Goal: Task Accomplishment & Management: Manage account settings

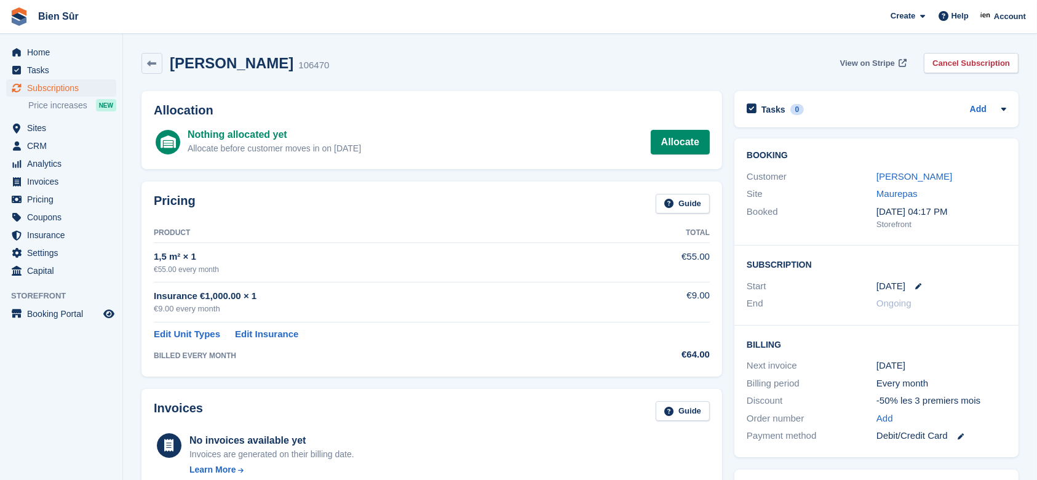
click at [878, 65] on span "View on Stripe" at bounding box center [867, 63] width 55 height 12
click at [916, 174] on link "[PERSON_NAME]" at bounding box center [914, 176] width 76 height 10
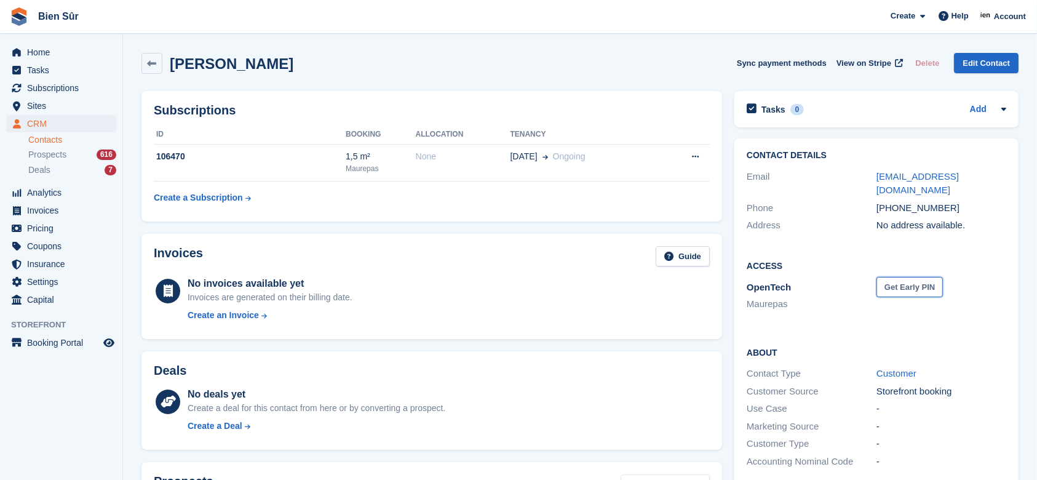
click at [925, 277] on button "Get Early PIN" at bounding box center [909, 287] width 66 height 20
click at [911, 282] on icon at bounding box center [909, 286] width 10 height 9
drag, startPoint x: 907, startPoint y: 269, endPoint x: 878, endPoint y: 271, distance: 29.6
click at [878, 280] on div "697932 Change" at bounding box center [941, 287] width 130 height 14
copy span "697932"
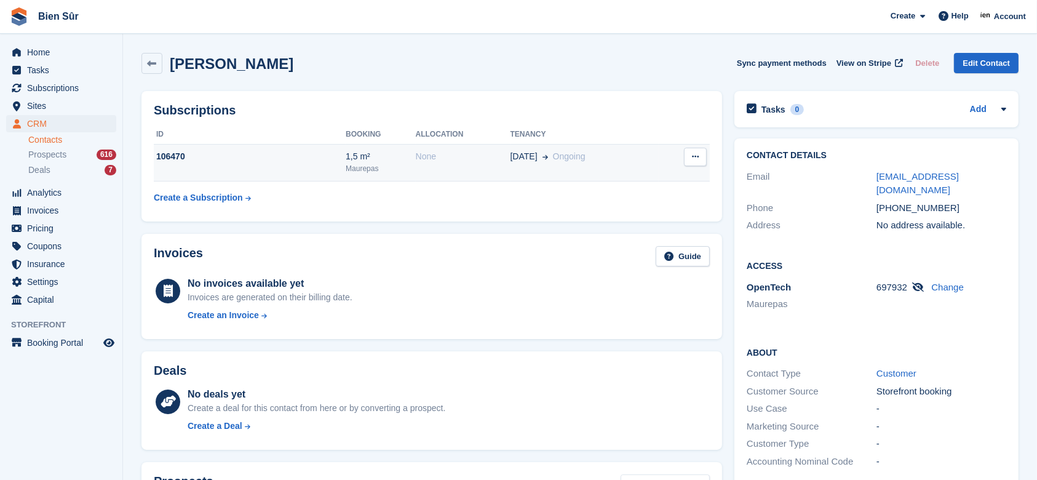
click at [312, 175] on td "106470" at bounding box center [250, 163] width 192 height 38
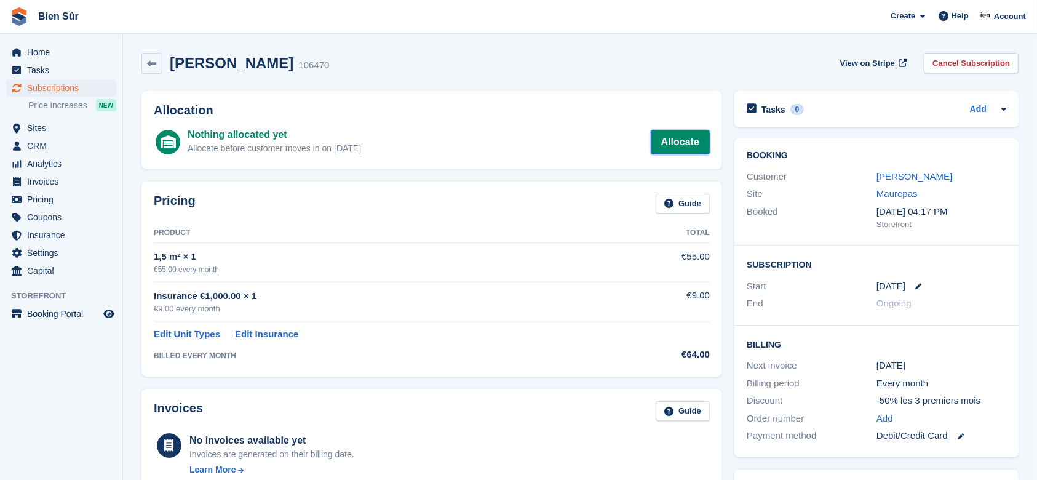
click at [685, 147] on link "Allocate" at bounding box center [680, 142] width 59 height 25
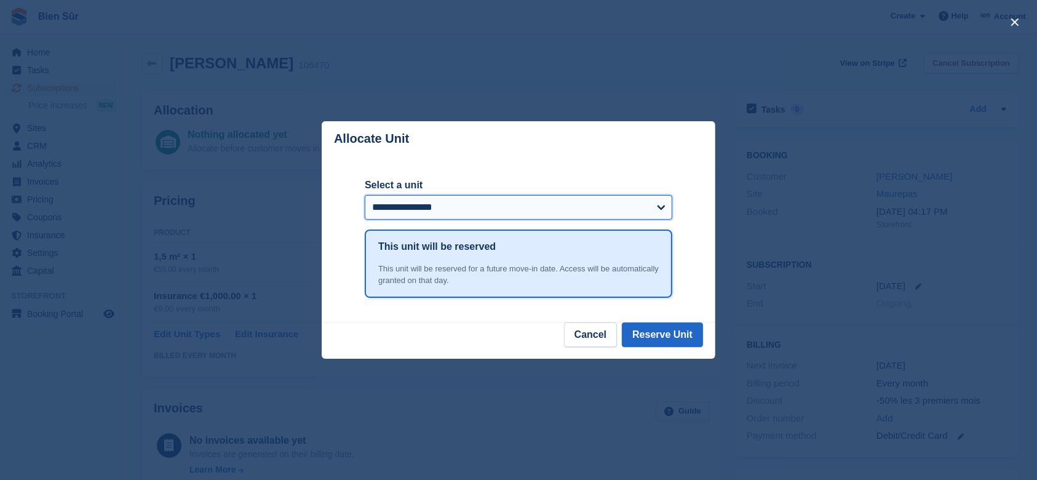
click at [584, 202] on select "**********" at bounding box center [519, 207] width 308 height 25
select select "*****"
click at [365, 196] on select "**********" at bounding box center [519, 207] width 308 height 25
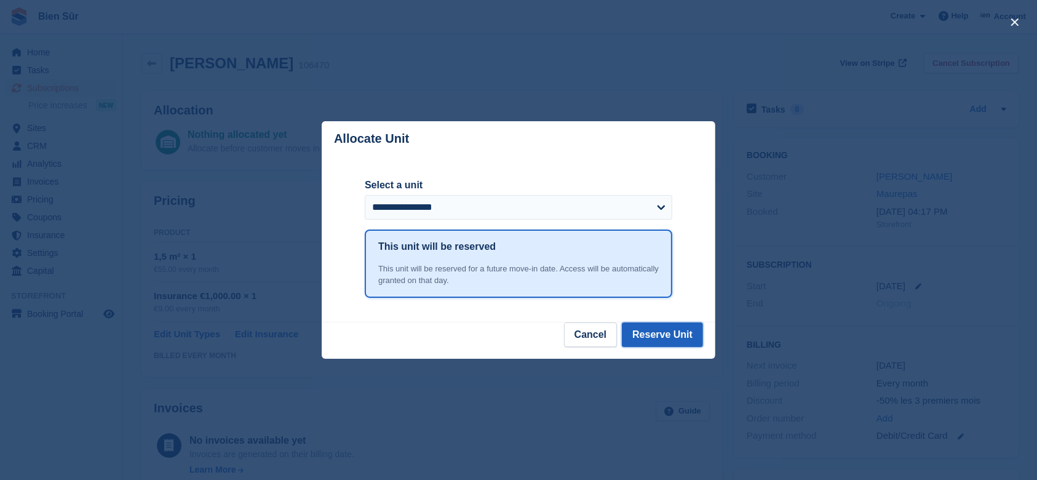
click at [641, 340] on button "Reserve Unit" at bounding box center [662, 334] width 81 height 25
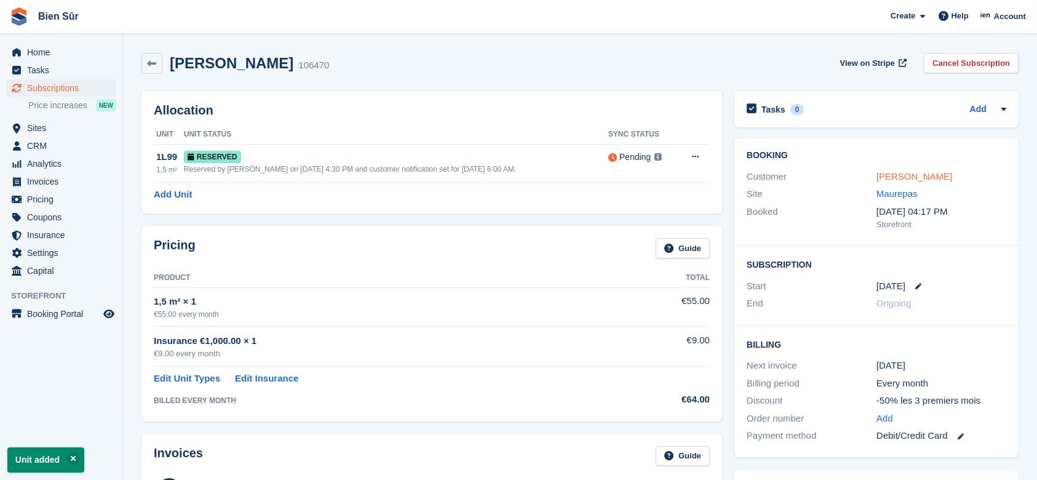
click at [895, 178] on link "Anne-Claude JOJE" at bounding box center [914, 176] width 76 height 10
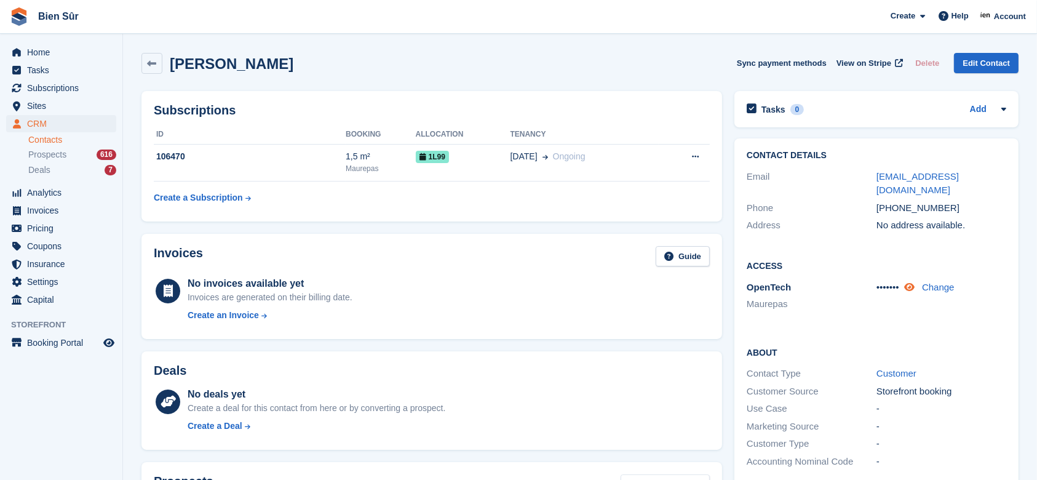
click at [913, 282] on icon at bounding box center [909, 286] width 10 height 9
drag, startPoint x: 909, startPoint y: 271, endPoint x: 878, endPoint y: 271, distance: 30.8
click at [876, 280] on div "697932 Change" at bounding box center [941, 287] width 130 height 14
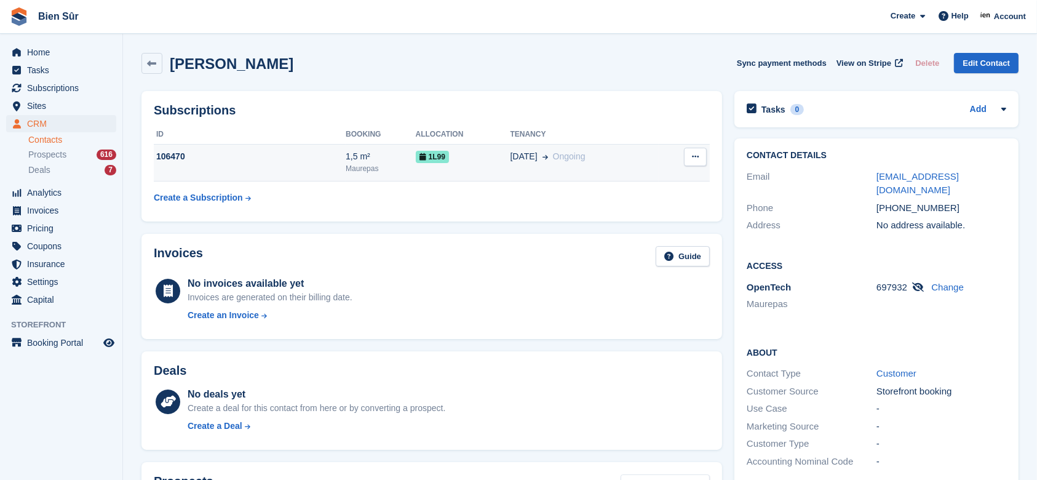
click at [315, 158] on div "106470" at bounding box center [250, 156] width 192 height 13
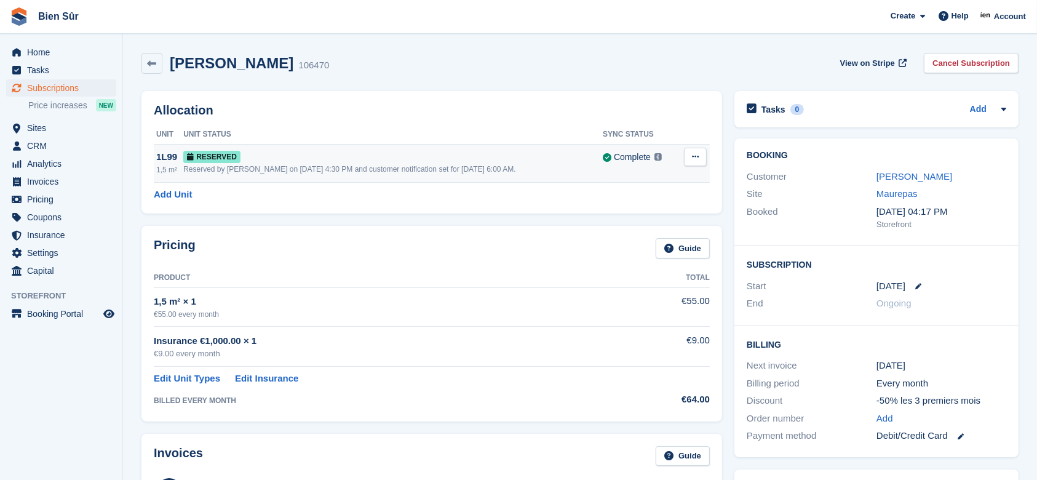
click at [317, 156] on div "Reserved" at bounding box center [392, 156] width 419 height 13
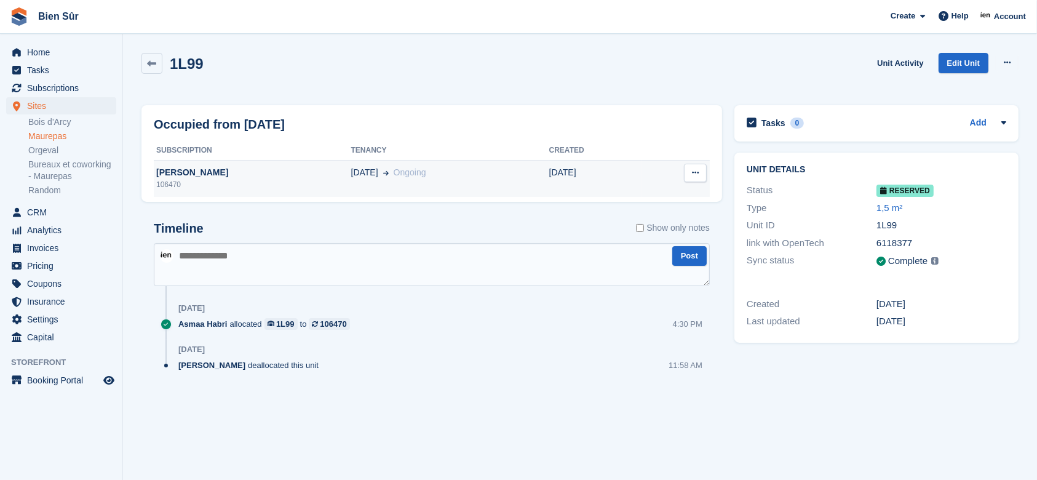
click at [322, 181] on div "106470" at bounding box center [252, 184] width 197 height 11
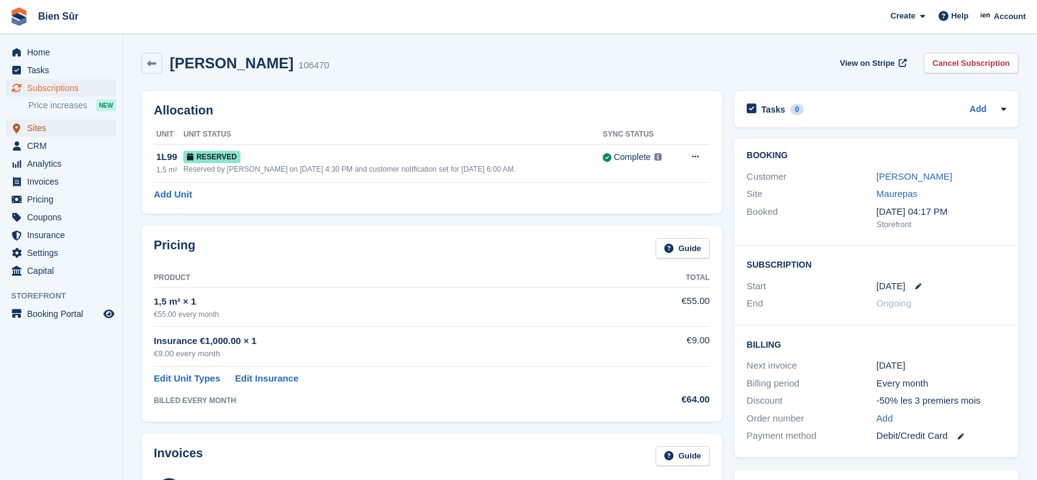
click at [49, 127] on span "Sites" at bounding box center [64, 127] width 74 height 17
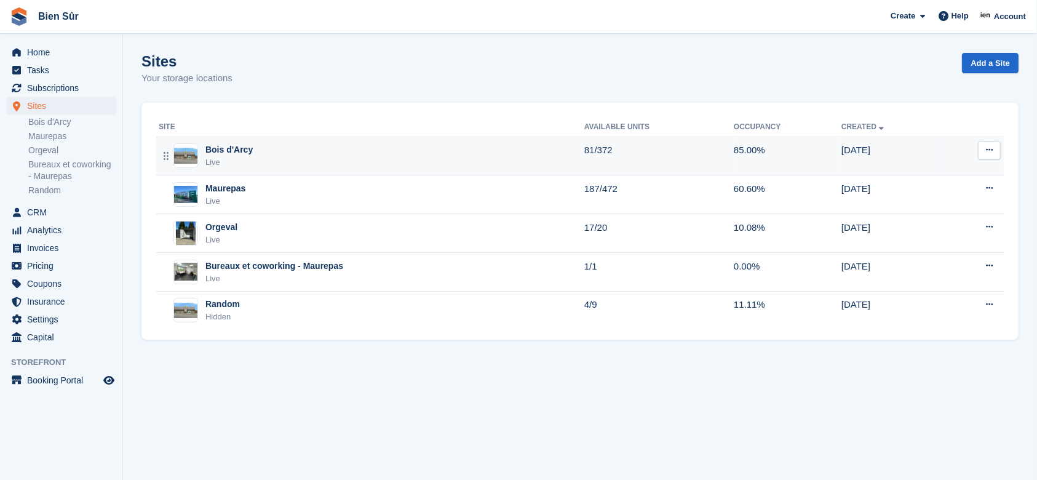
click at [355, 160] on div "Bois d'Arcy Live" at bounding box center [372, 155] width 426 height 25
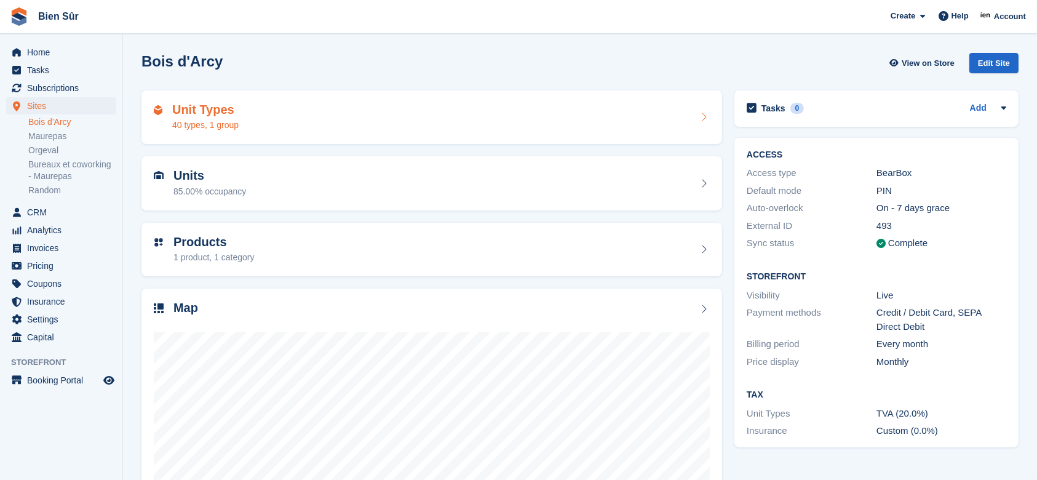
click at [385, 121] on div "Unit Types 40 types, 1 group" at bounding box center [432, 118] width 556 height 30
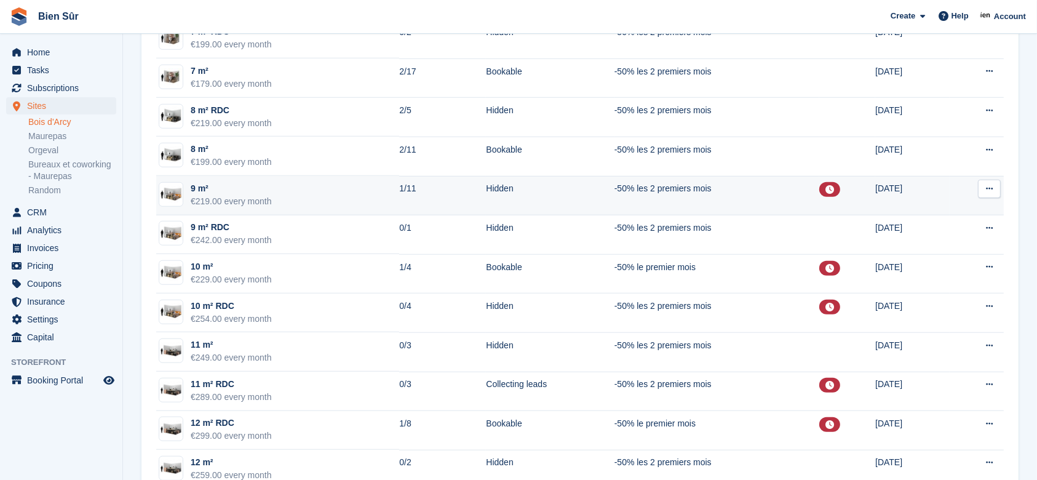
scroll to position [902, 0]
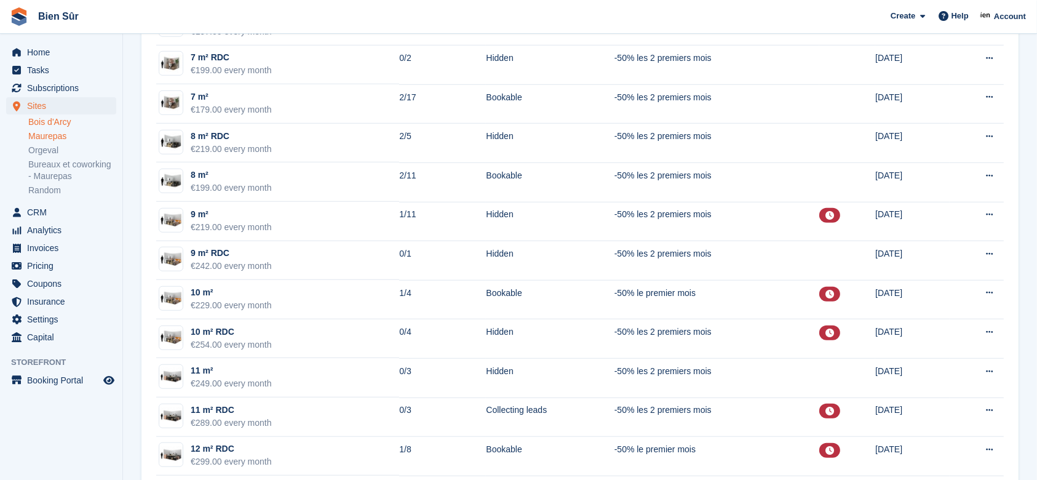
click at [60, 133] on link "Maurepas" at bounding box center [72, 136] width 88 height 12
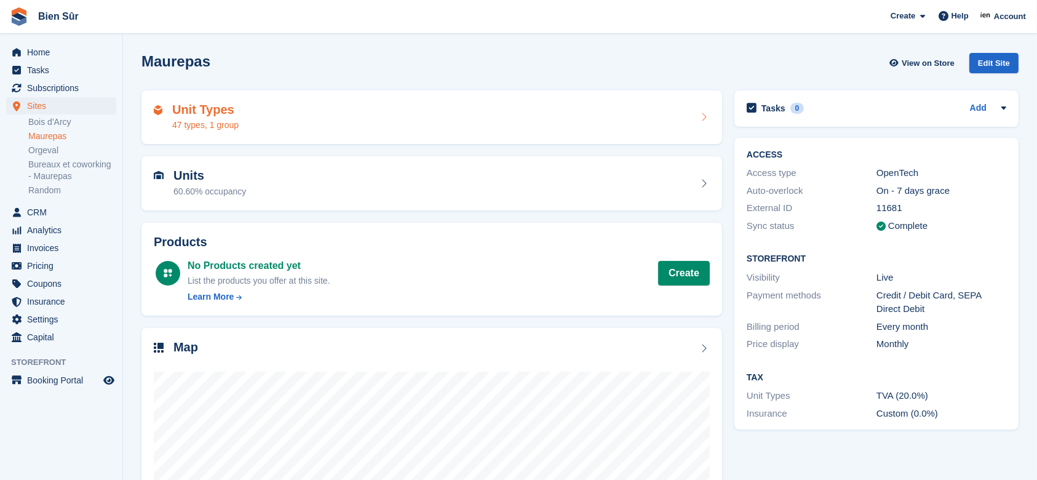
click at [312, 124] on div "Unit Types 47 types, 1 group" at bounding box center [432, 118] width 556 height 30
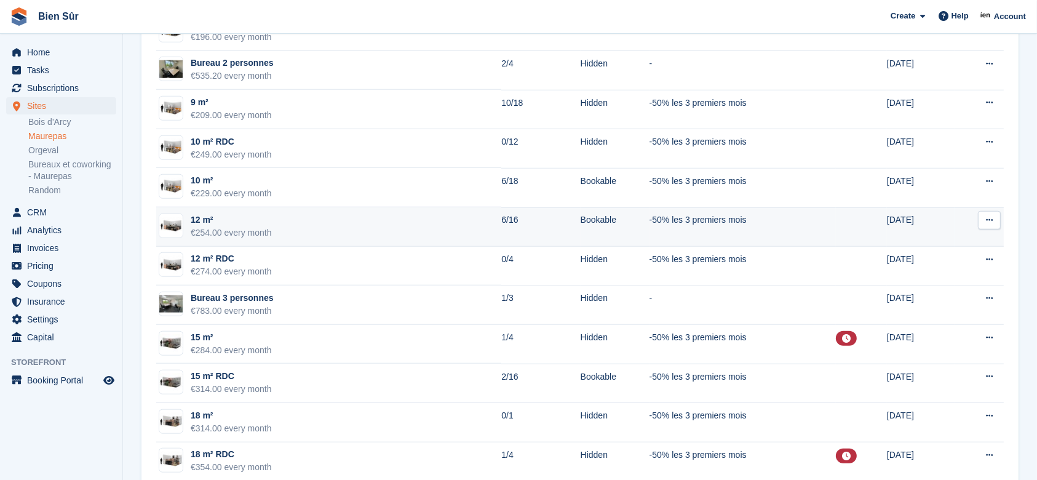
scroll to position [1066, 0]
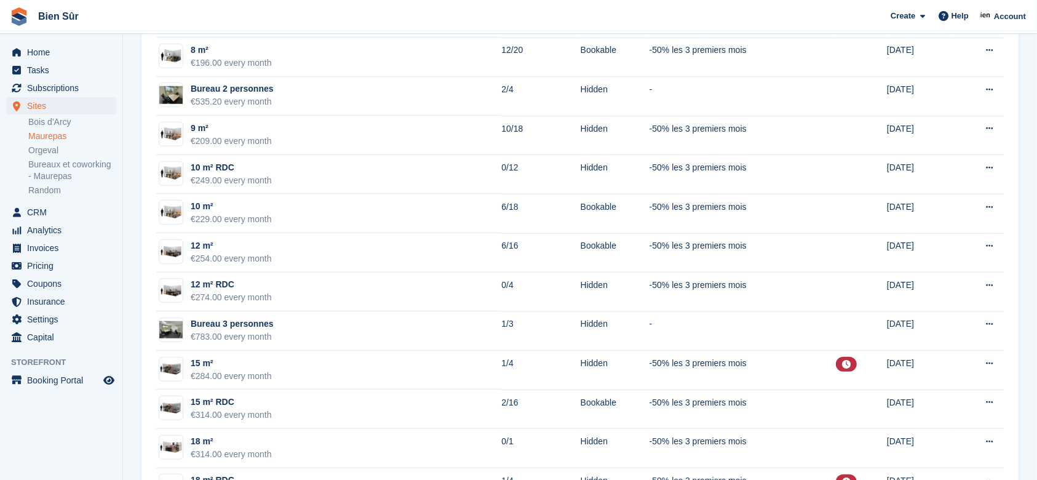
click at [739, 12] on span "Bien Sûr Create Subscription Invoice Contact Deal Discount Page Help Chat Suppo…" at bounding box center [518, 16] width 1037 height 33
click at [49, 81] on span "Subscriptions" at bounding box center [64, 87] width 74 height 17
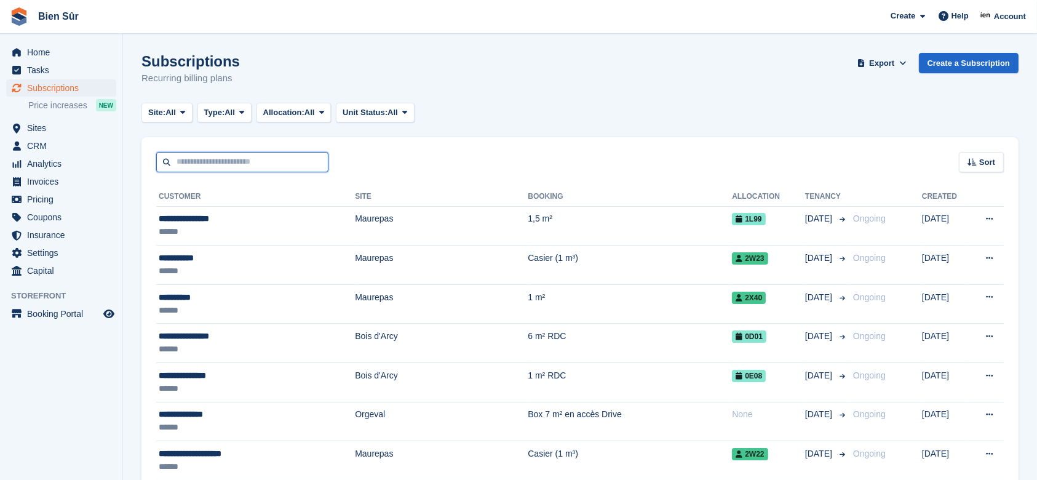
click at [165, 161] on input "text" at bounding box center [242, 162] width 172 height 20
type input "****"
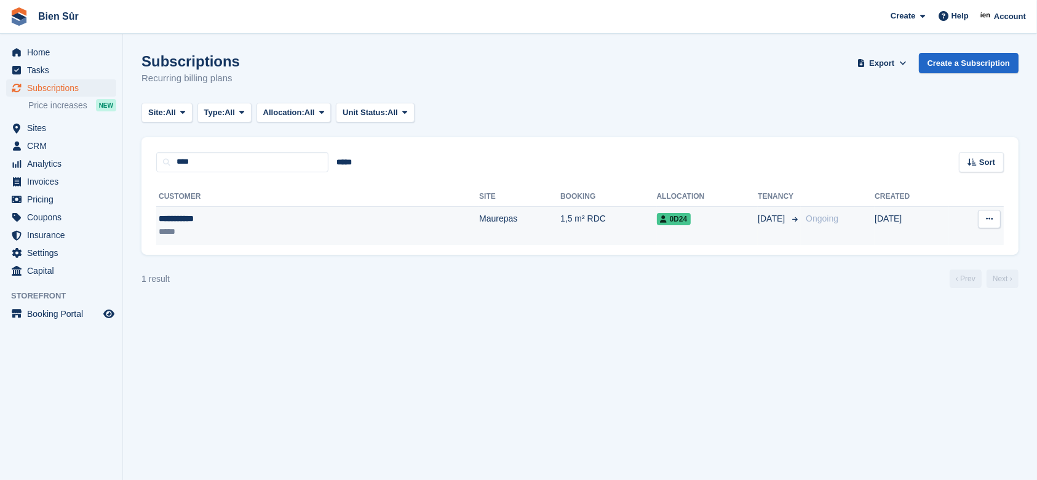
click at [479, 218] on td "Maurepas" at bounding box center [519, 225] width 81 height 39
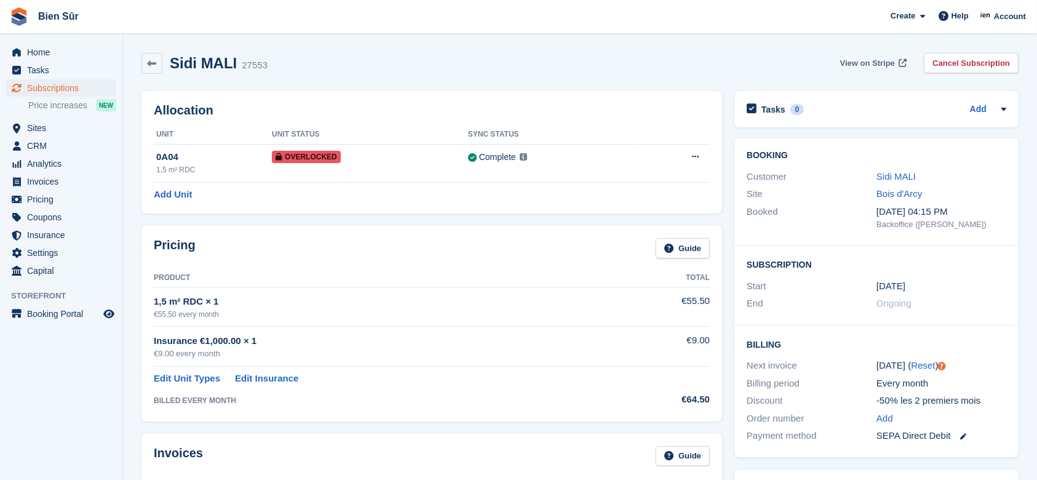
click at [868, 63] on span "View on Stripe" at bounding box center [867, 63] width 55 height 12
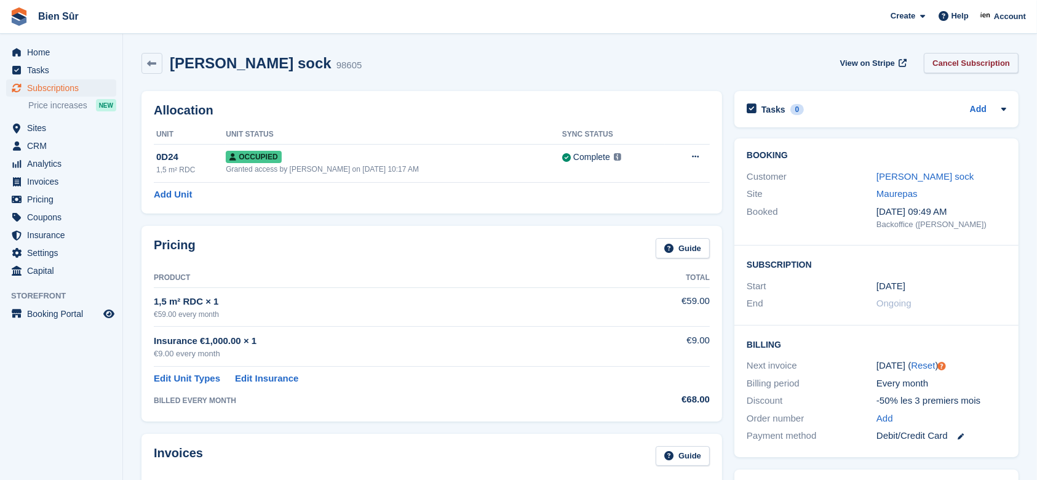
click at [961, 59] on link "Cancel Subscription" at bounding box center [971, 63] width 95 height 20
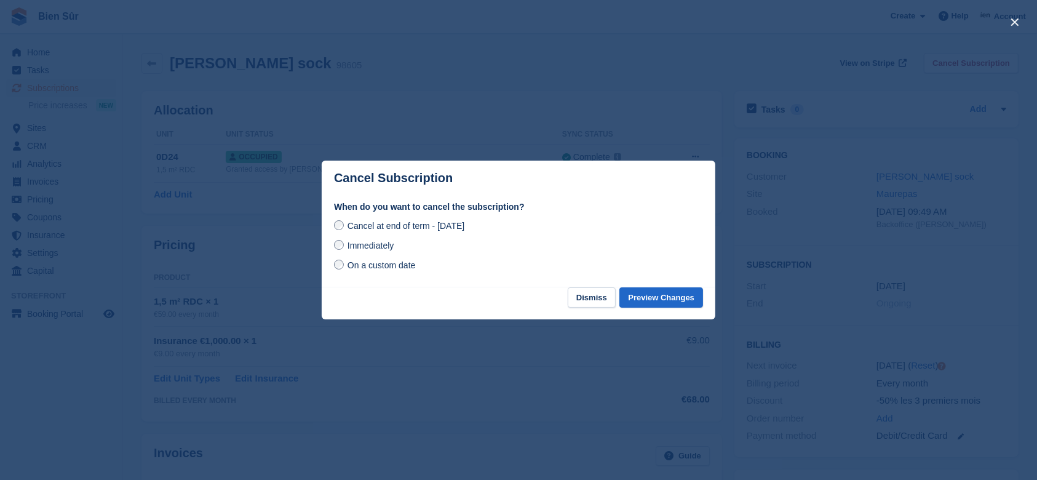
click at [386, 243] on span "Immediately" at bounding box center [370, 245] width 46 height 10
click at [663, 295] on button "Preview Changes" at bounding box center [661, 297] width 84 height 20
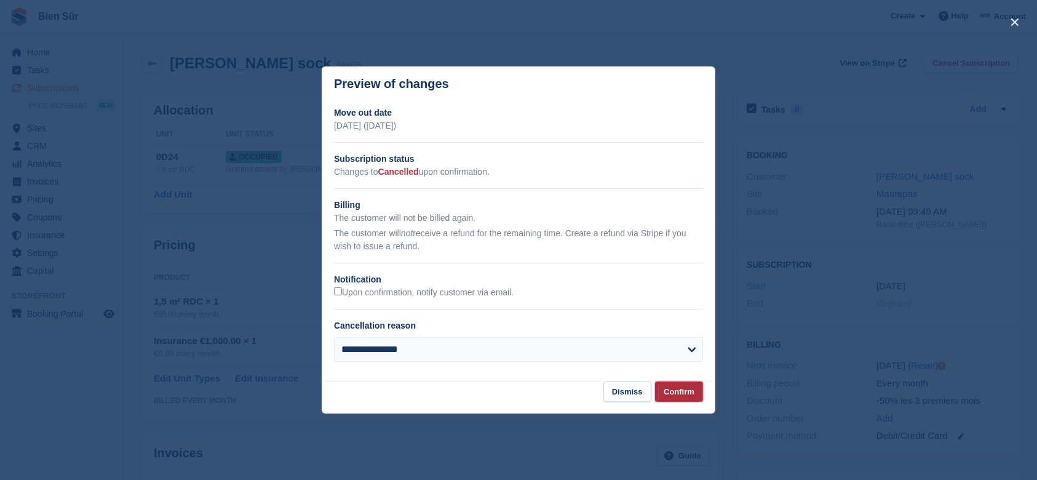
click at [669, 389] on button "Confirm" at bounding box center [679, 391] width 48 height 20
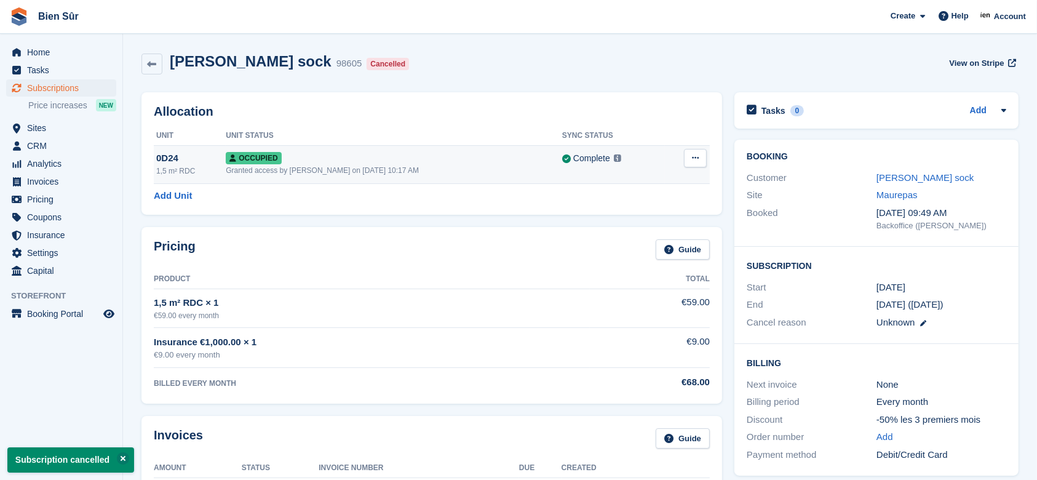
click at [688, 151] on button at bounding box center [695, 158] width 23 height 18
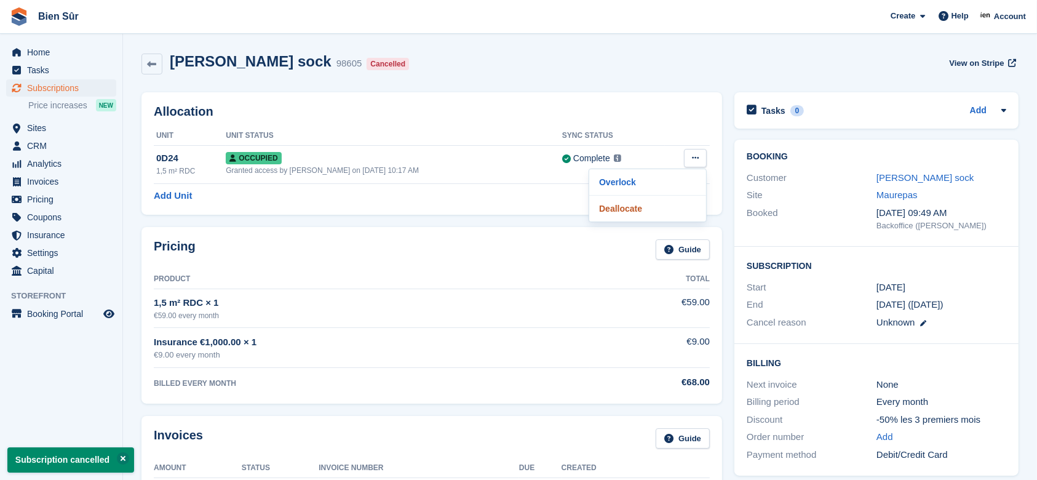
drag, startPoint x: 627, startPoint y: 212, endPoint x: 579, endPoint y: 90, distance: 130.3
click at [627, 212] on p "Deallocate" at bounding box center [647, 208] width 107 height 16
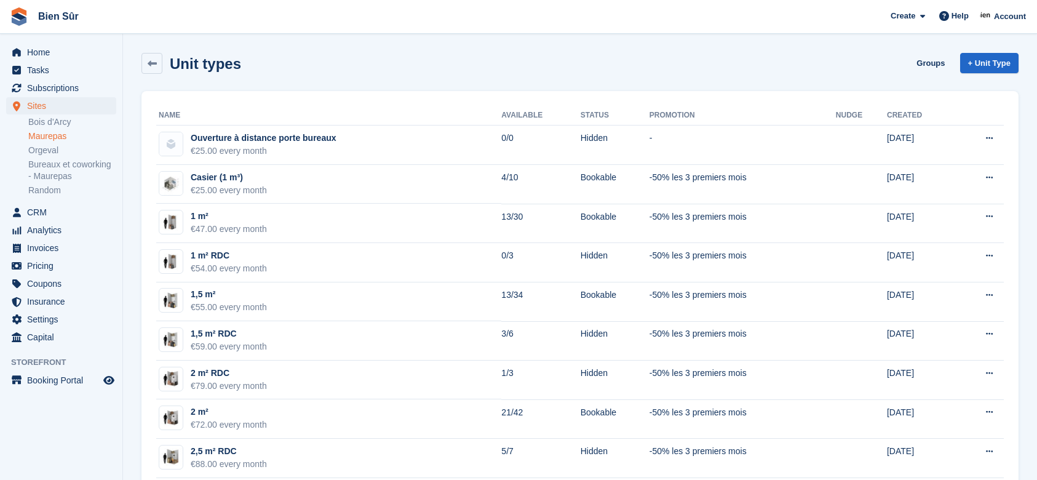
scroll to position [984, 0]
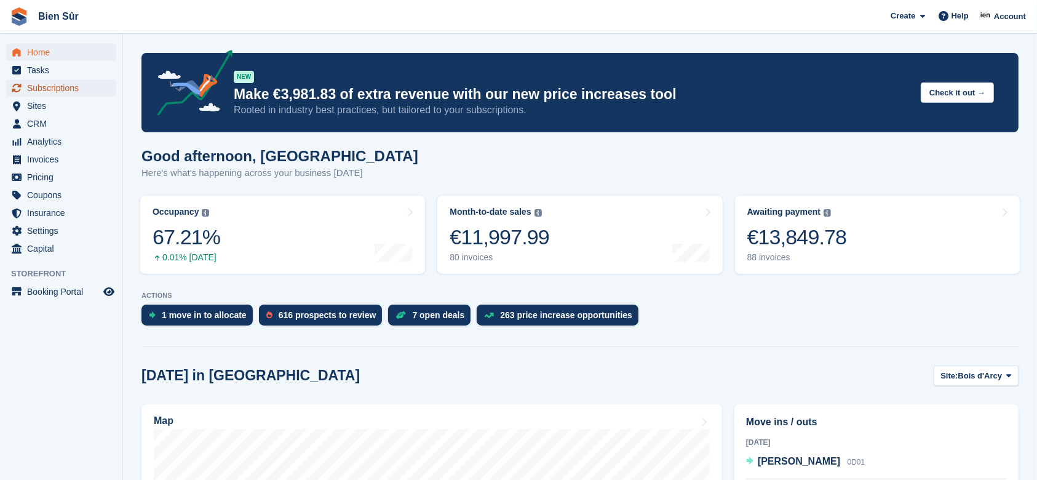
click at [62, 93] on span "Subscriptions" at bounding box center [64, 87] width 74 height 17
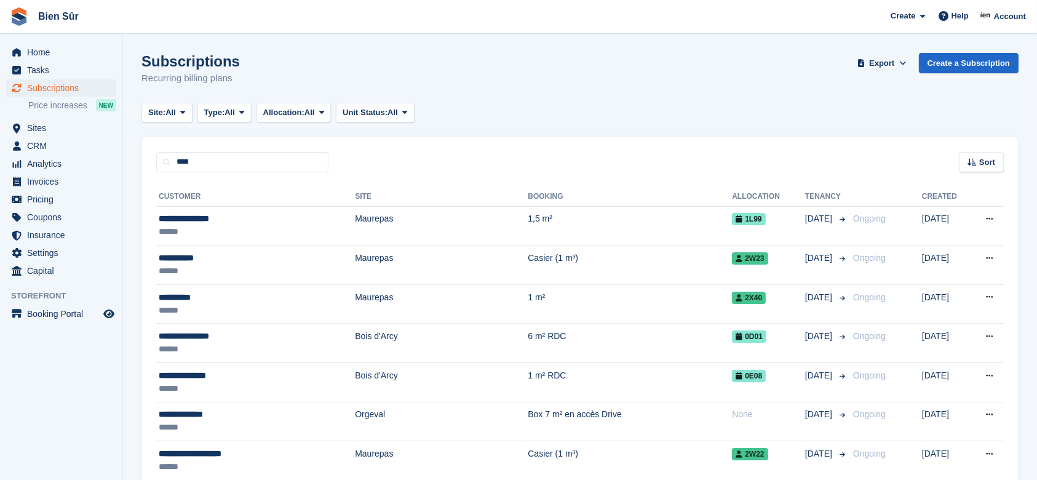
type input "******"
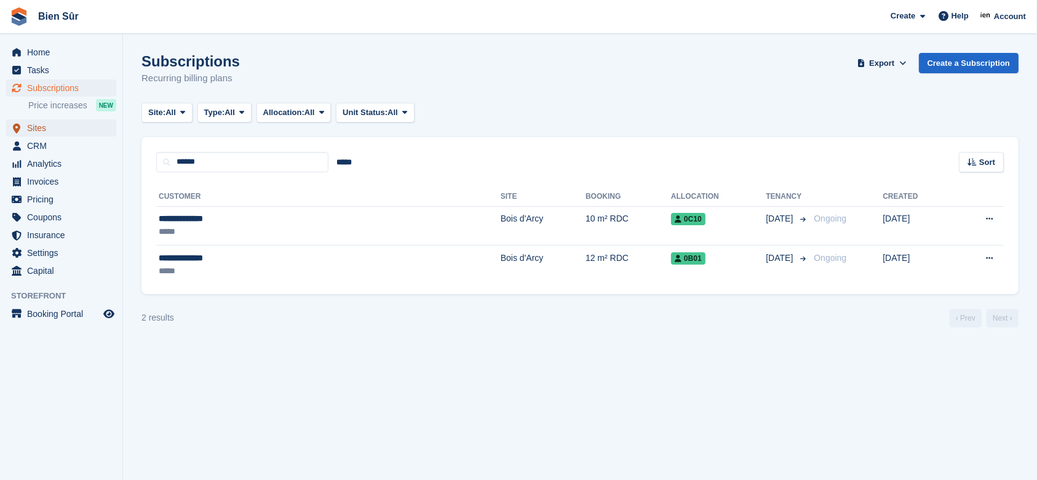
click at [55, 122] on span "Sites" at bounding box center [64, 127] width 74 height 17
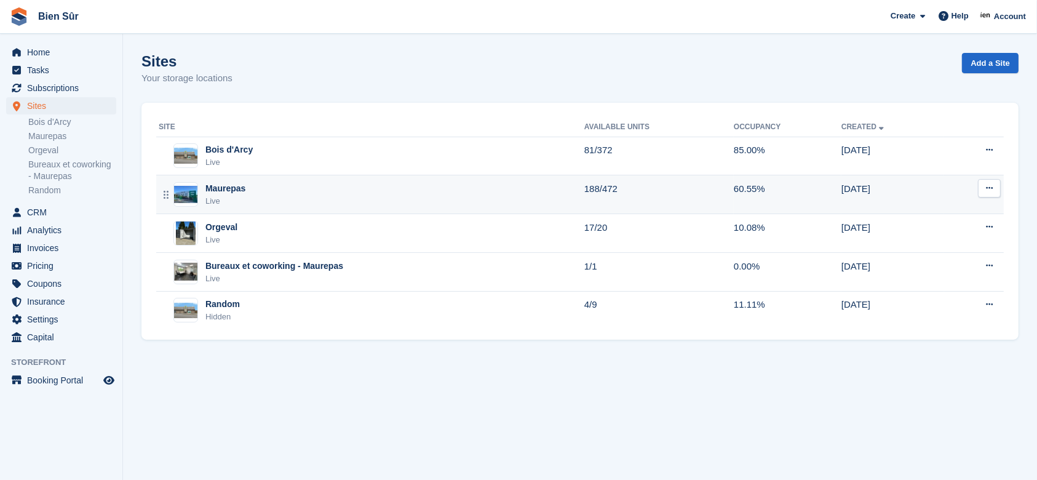
click at [369, 194] on div "Maurepas Live" at bounding box center [372, 194] width 426 height 25
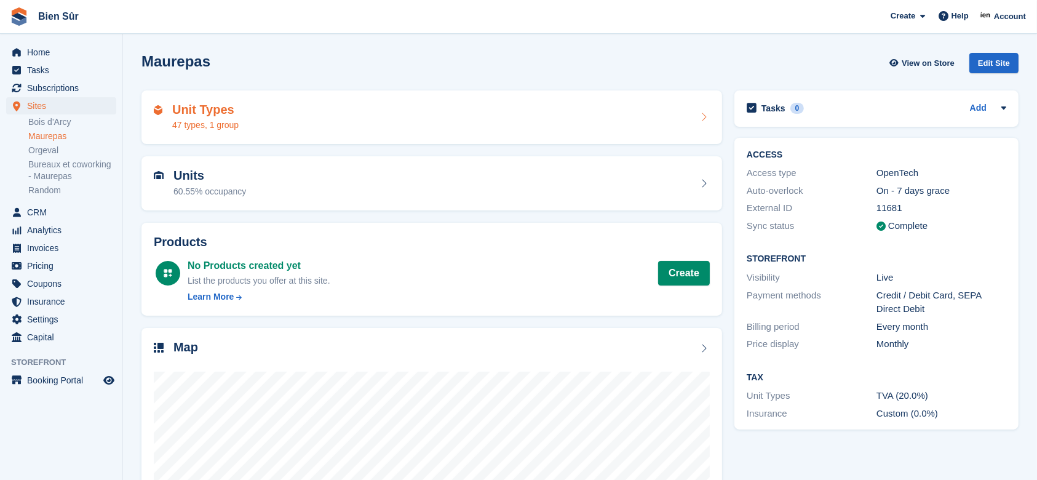
click at [415, 121] on div "Unit Types 47 types, 1 group" at bounding box center [432, 118] width 556 height 30
click at [350, 113] on div "Unit Types 47 types, 1 group" at bounding box center [432, 118] width 556 height 30
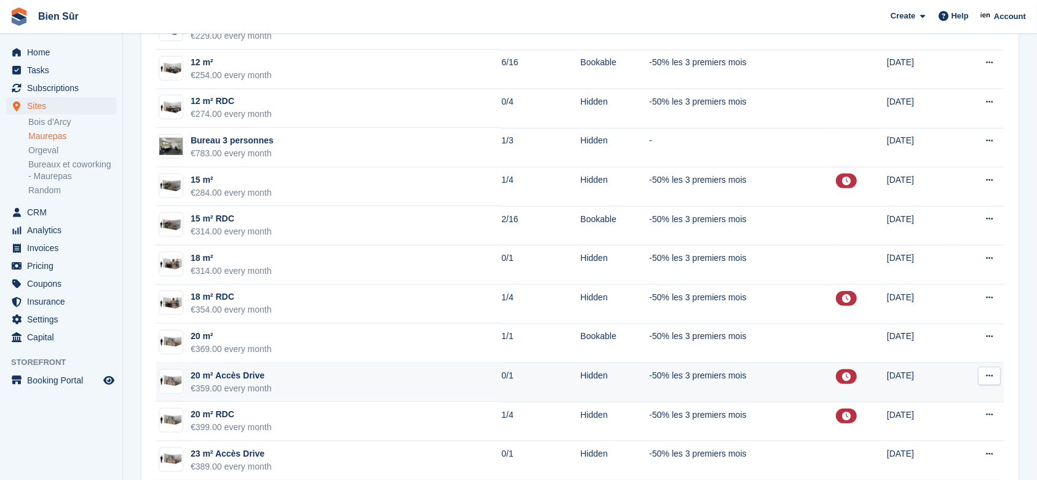
scroll to position [1148, 0]
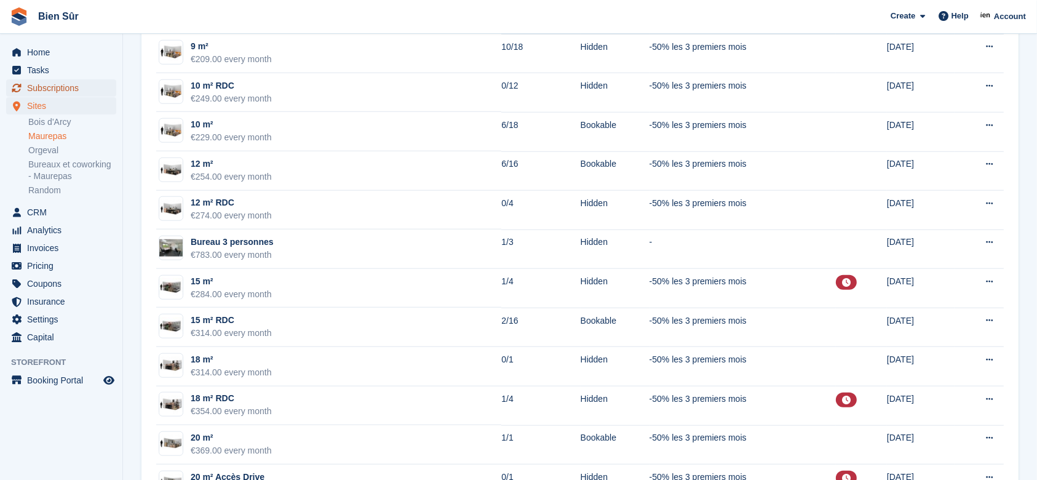
click at [66, 90] on span "Subscriptions" at bounding box center [64, 87] width 74 height 17
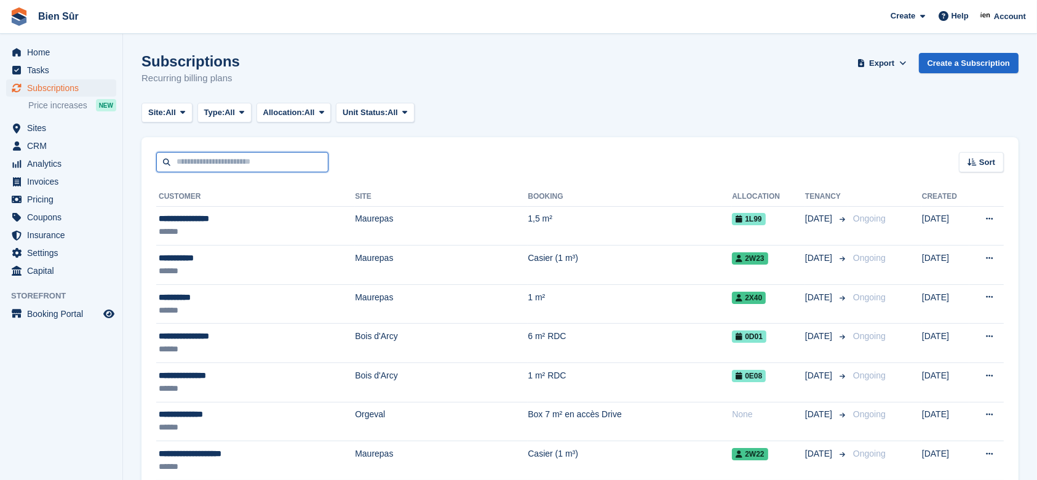
click at [225, 165] on input "text" at bounding box center [242, 162] width 172 height 20
type input "******"
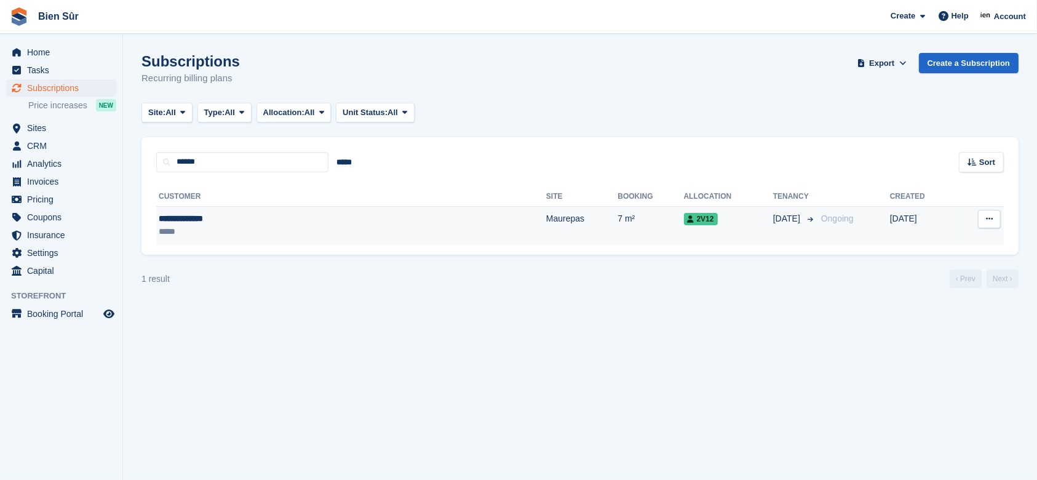
click at [266, 221] on div "**********" at bounding box center [262, 218] width 206 height 13
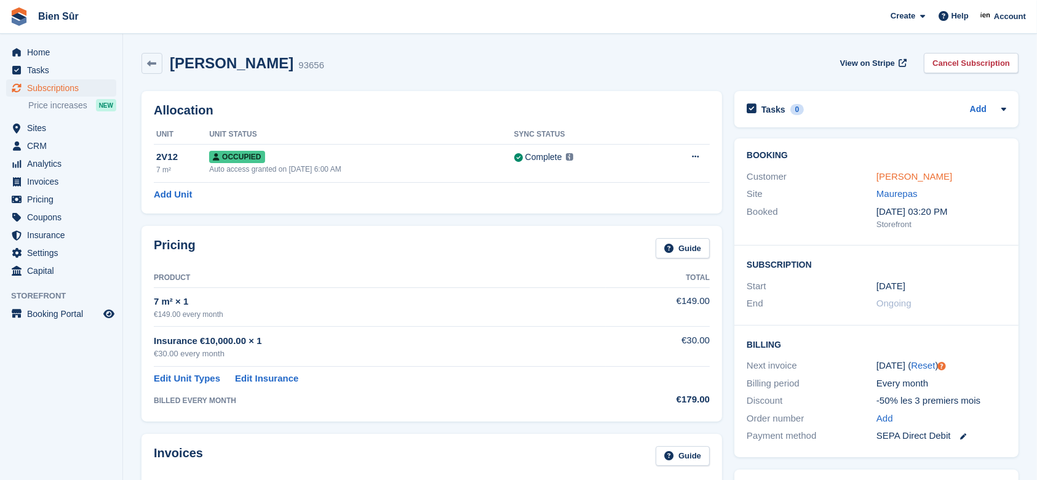
click at [906, 173] on link "[PERSON_NAME]" at bounding box center [914, 176] width 76 height 10
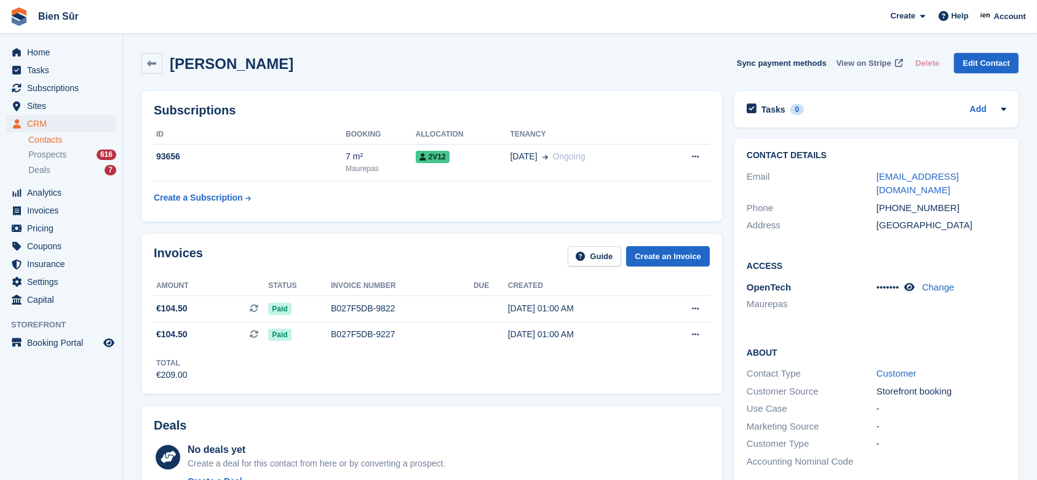
click at [865, 60] on span "View on Stripe" at bounding box center [863, 63] width 55 height 12
click at [855, 62] on span "View on Stripe" at bounding box center [863, 63] width 55 height 12
